Goal: Information Seeking & Learning: Check status

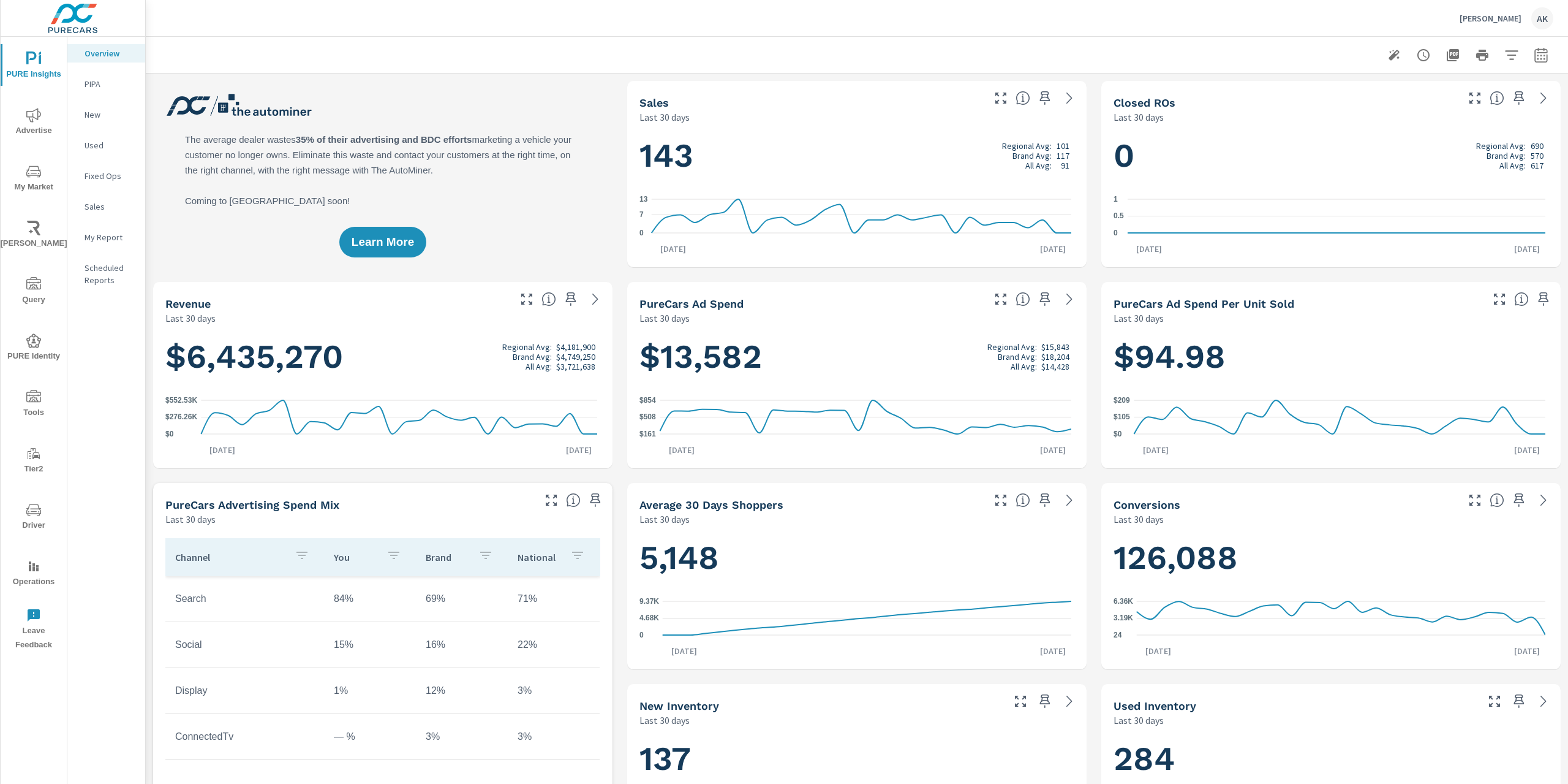
click at [125, 198] on div "Sales" at bounding box center [106, 207] width 78 height 19
